Goal: Information Seeking & Learning: Learn about a topic

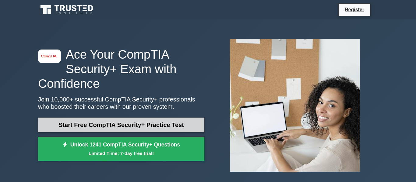
click at [119, 124] on link "Start Free CompTIA Security+ Practice Test" at bounding box center [121, 125] width 166 height 15
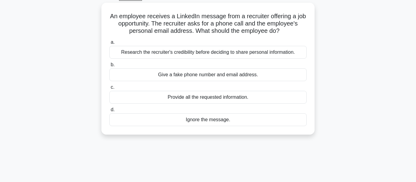
scroll to position [38, 0]
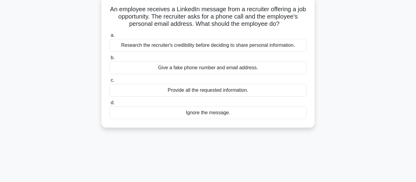
click at [254, 44] on div "Research the recruiter's credibility before deciding to share personal informat…" at bounding box center [207, 45] width 197 height 13
click at [109, 37] on input "a. Research the recruiter's credibility before deciding to share personal infor…" at bounding box center [109, 35] width 0 height 4
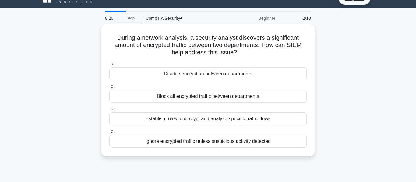
scroll to position [0, 0]
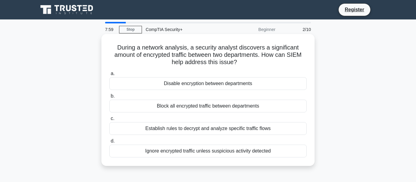
click at [228, 127] on div "Establish rules to decrypt and analyze specific traffic flows" at bounding box center [207, 128] width 197 height 13
click at [109, 121] on input "c. Establish rules to decrypt and analyze specific traffic flows" at bounding box center [109, 119] width 0 height 4
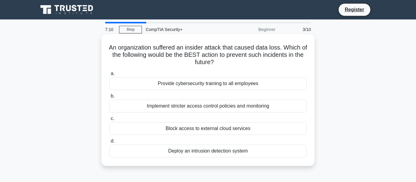
click at [234, 110] on div "Implement stricter access control policies and monitoring" at bounding box center [207, 106] width 197 height 13
click at [109, 98] on input "b. Implement stricter access control policies and monitoring" at bounding box center [109, 96] width 0 height 4
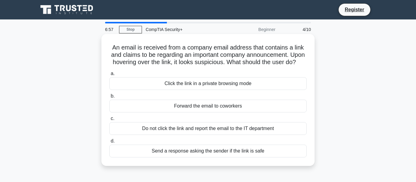
click at [214, 128] on div "Do not click the link and report the email to the IT department" at bounding box center [207, 128] width 197 height 13
click at [109, 121] on input "c. Do not click the link and report the email to the IT department" at bounding box center [109, 119] width 0 height 4
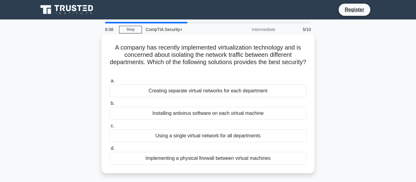
click at [223, 92] on div "Creating separate virtual networks for each department" at bounding box center [207, 91] width 197 height 13
click at [109, 83] on input "a. Creating separate virtual networks for each department" at bounding box center [109, 81] width 0 height 4
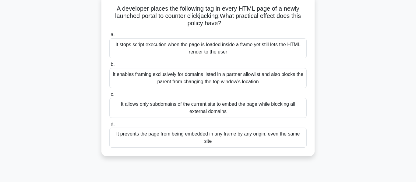
scroll to position [39, 0]
click at [193, 21] on h5 "A developer places the following tag in every HTML page of a newly launched por…" at bounding box center [208, 16] width 198 height 23
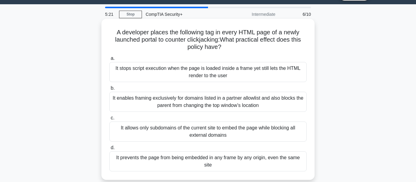
scroll to position [12, 0]
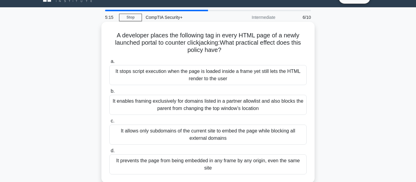
click at [204, 106] on div "It enables framing exclusively for domains listed in a partner allowlist and al…" at bounding box center [207, 105] width 197 height 20
click at [109, 93] on input "b. It enables framing exclusively for domains listed in a partner allowlist and…" at bounding box center [109, 91] width 0 height 4
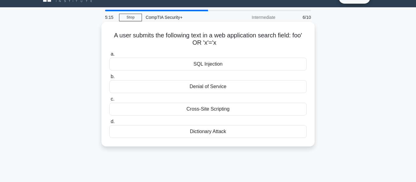
scroll to position [0, 0]
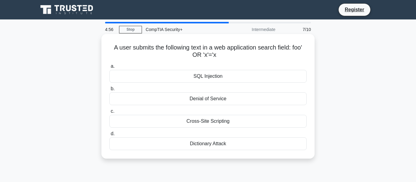
click at [216, 119] on div "Cross-Site Scripting" at bounding box center [207, 121] width 197 height 13
click at [109, 113] on input "c. Cross-Site Scripting" at bounding box center [109, 112] width 0 height 4
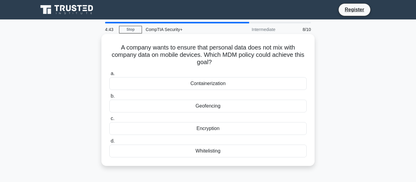
click at [216, 105] on div "Geofencing" at bounding box center [207, 106] width 197 height 13
click at [109, 98] on input "b. Geofencing" at bounding box center [109, 96] width 0 height 4
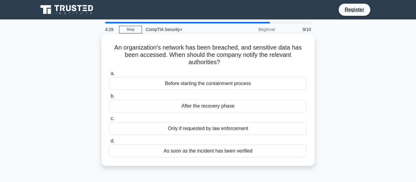
click at [207, 152] on div "As soon as the incident has been verified" at bounding box center [207, 151] width 197 height 13
click at [109, 143] on input "d. As soon as the incident has been verified" at bounding box center [109, 141] width 0 height 4
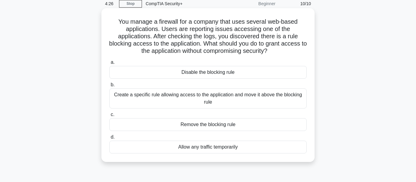
scroll to position [26, 0]
click at [238, 100] on div "Create a specific rule allowing access to the application and move it above the…" at bounding box center [207, 98] width 197 height 20
click at [109, 87] on input "b. Create a specific rule allowing access to the application and move it above …" at bounding box center [109, 85] width 0 height 4
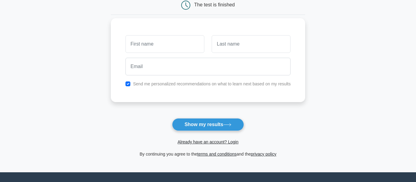
scroll to position [66, 0]
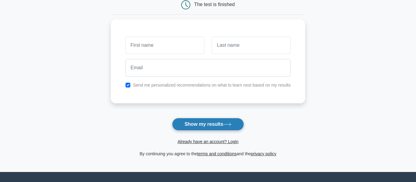
click at [235, 121] on button "Show my results" at bounding box center [208, 124] width 72 height 13
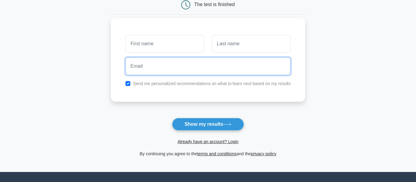
click at [254, 63] on input "email" at bounding box center [207, 67] width 165 height 18
type input "g ukbhkb"
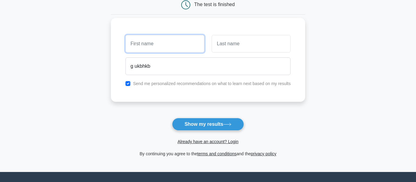
click at [156, 40] on input "text" at bounding box center [164, 44] width 79 height 18
type input "ubvuib"
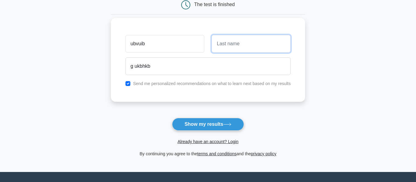
click at [222, 47] on input "text" at bounding box center [250, 44] width 79 height 18
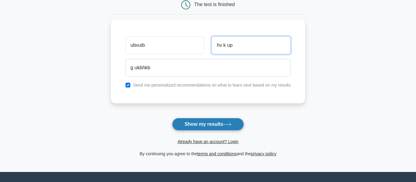
type input "hv k up"
click at [220, 124] on button "Show my results" at bounding box center [208, 124] width 72 height 13
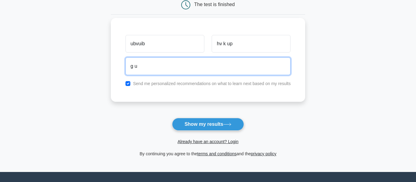
type input "g"
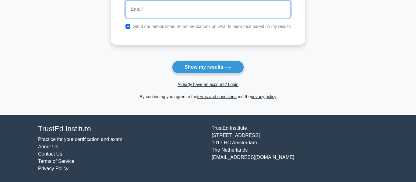
scroll to position [0, 0]
